Goal: Task Accomplishment & Management: Manage account settings

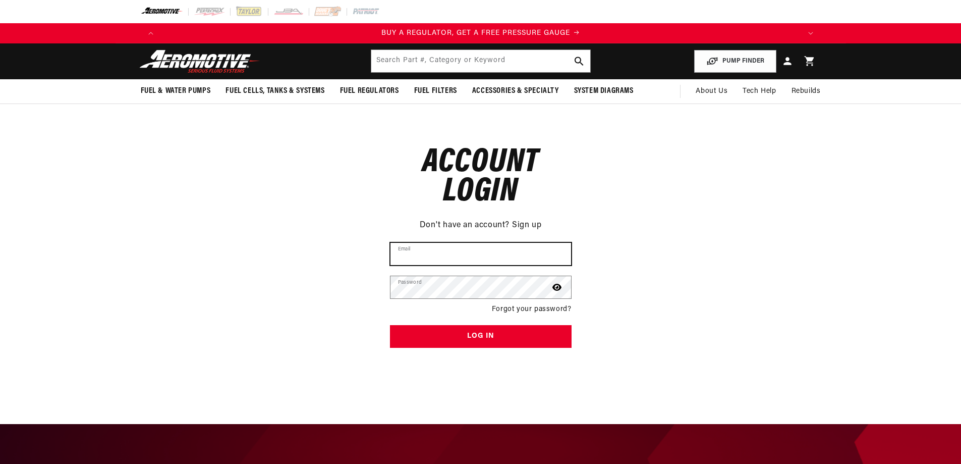
click at [451, 259] on input "Email" at bounding box center [480, 254] width 181 height 22
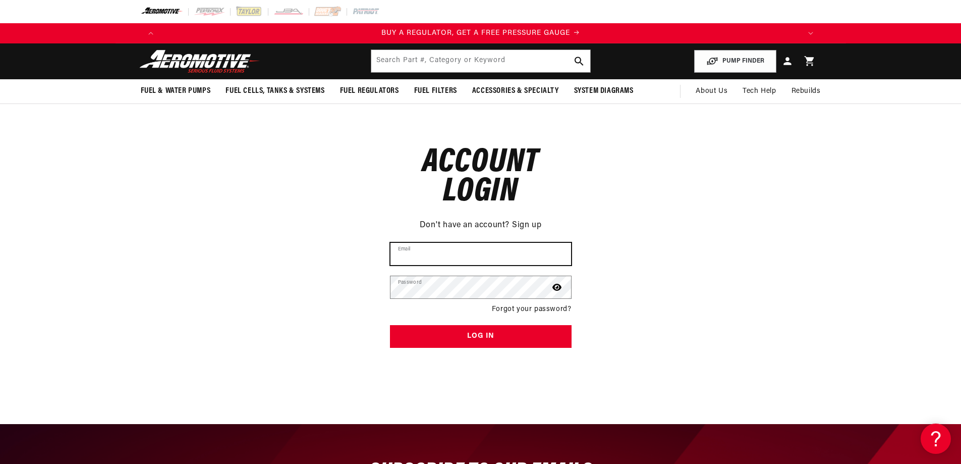
click at [471, 252] on input "Email" at bounding box center [480, 254] width 181 height 22
type input "karla@allcitylv.com"
click at [390, 325] on button "Log in" at bounding box center [481, 336] width 182 height 23
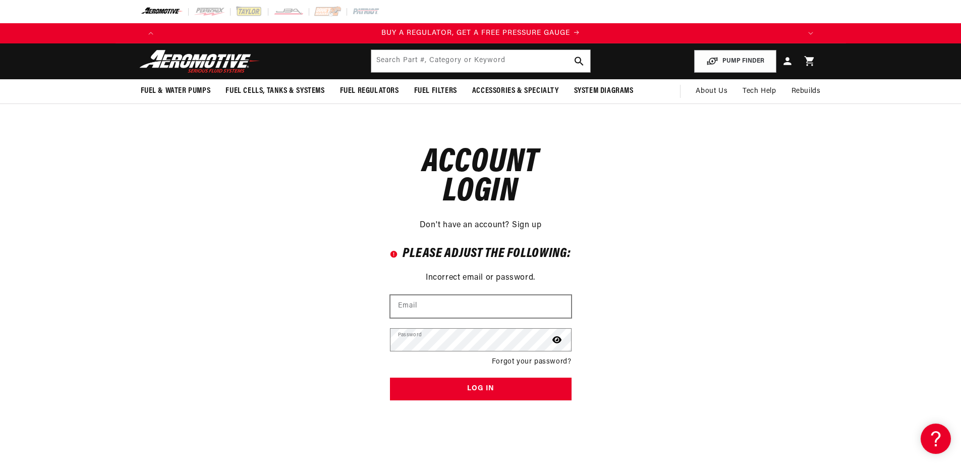
click at [442, 317] on div "Email" at bounding box center [481, 306] width 182 height 23
click at [445, 305] on input "Email" at bounding box center [480, 306] width 181 height 22
click at [447, 306] on input "Email" at bounding box center [480, 306] width 181 height 22
type input "karla@allcitylv.com"
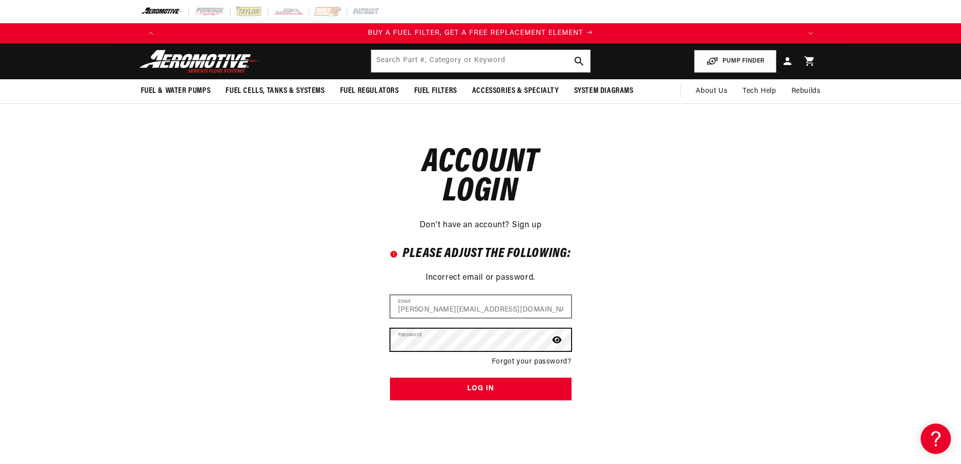
click at [390, 377] on button "Log in" at bounding box center [481, 388] width 182 height 23
